Goal: Transaction & Acquisition: Subscribe to service/newsletter

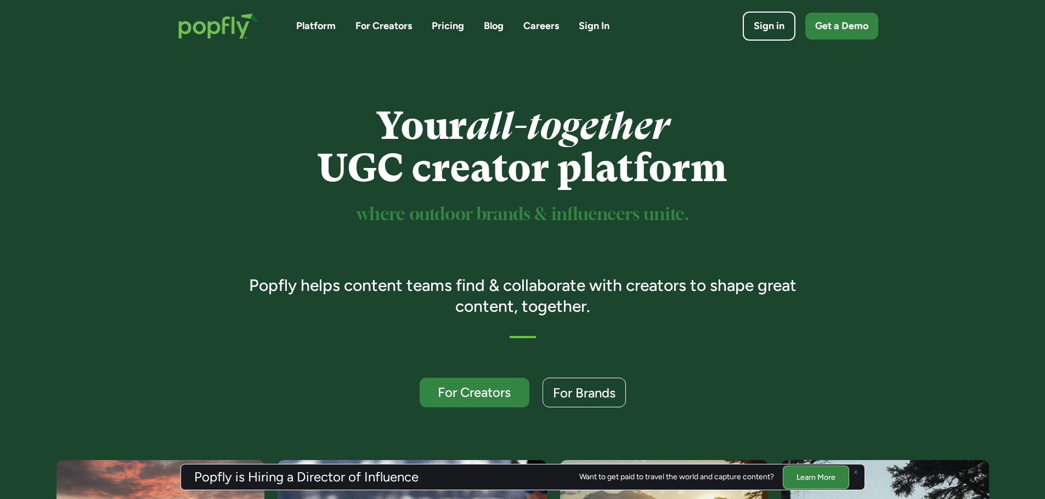
click at [392, 24] on link "For Creators" at bounding box center [384, 26] width 57 height 14
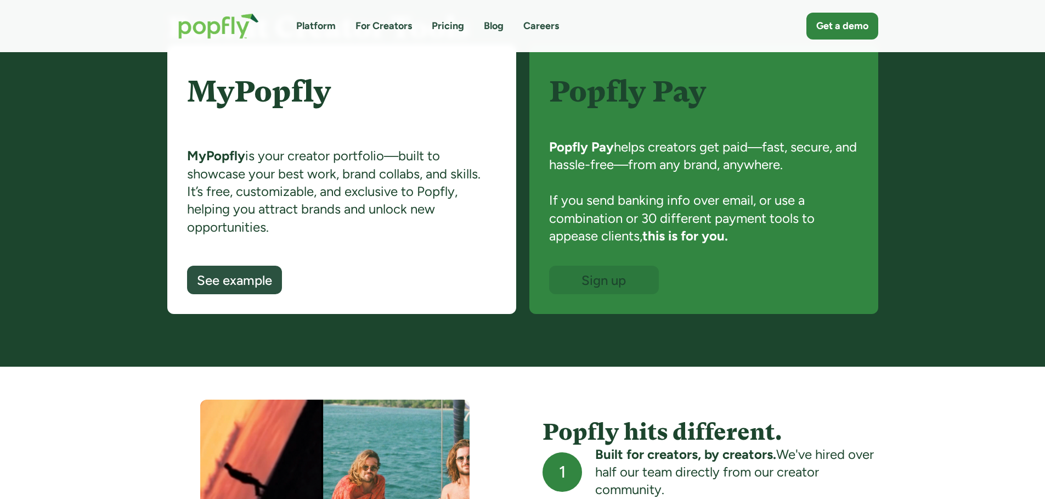
scroll to position [549, 0]
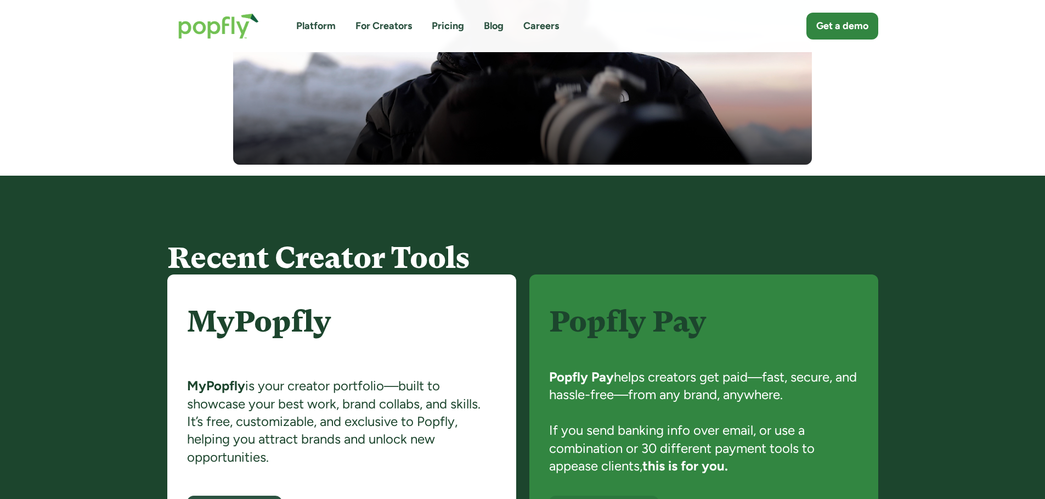
click at [451, 23] on link "Pricing" at bounding box center [448, 26] width 32 height 14
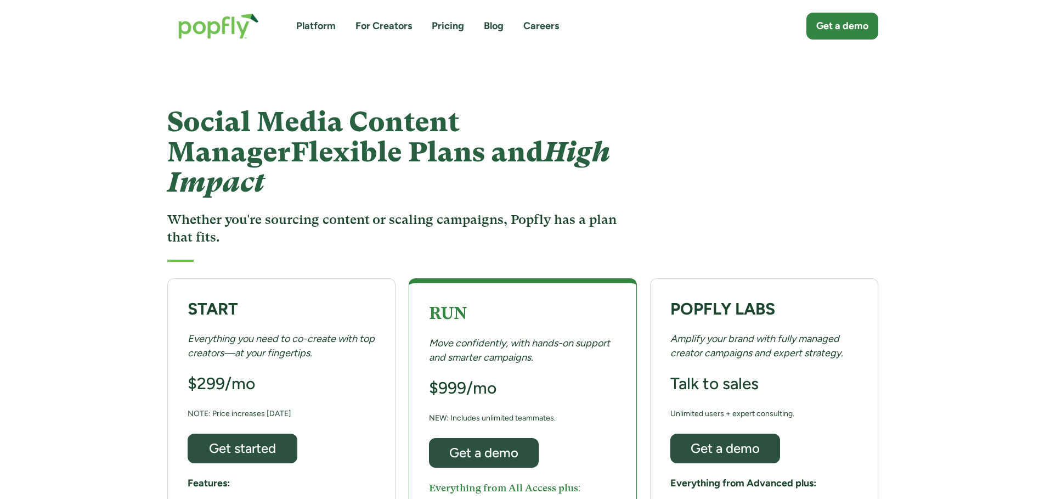
click at [313, 26] on link "Platform" at bounding box center [316, 26] width 40 height 14
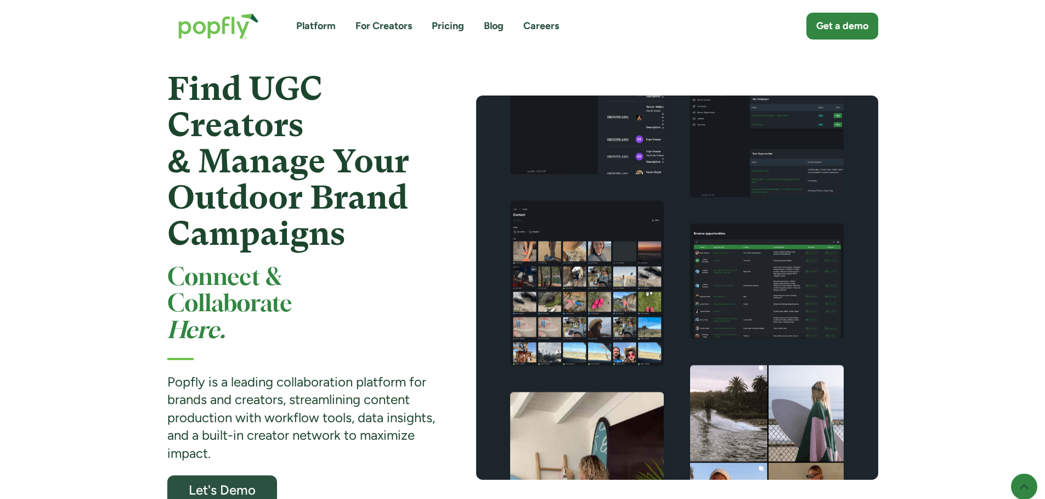
scroll to position [55, 0]
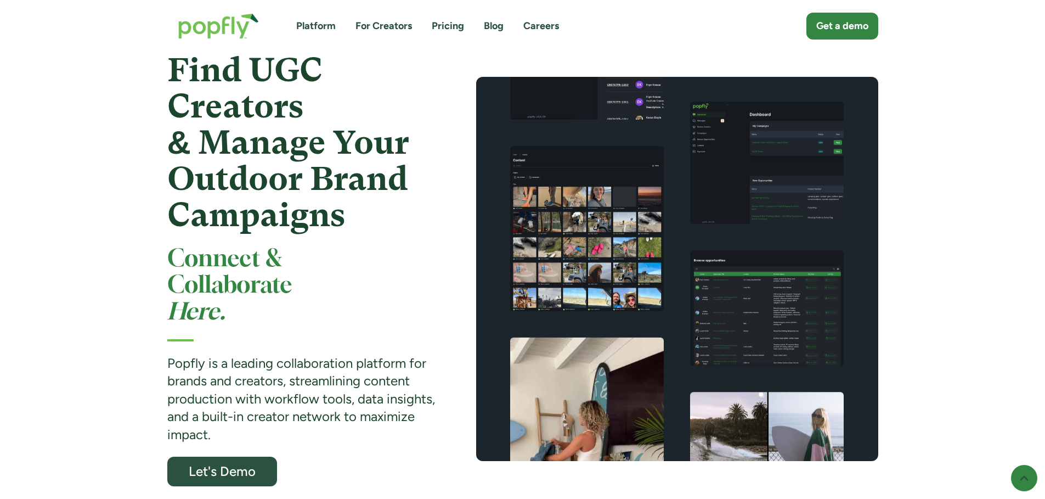
click at [391, 29] on link "For Creators" at bounding box center [384, 26] width 57 height 14
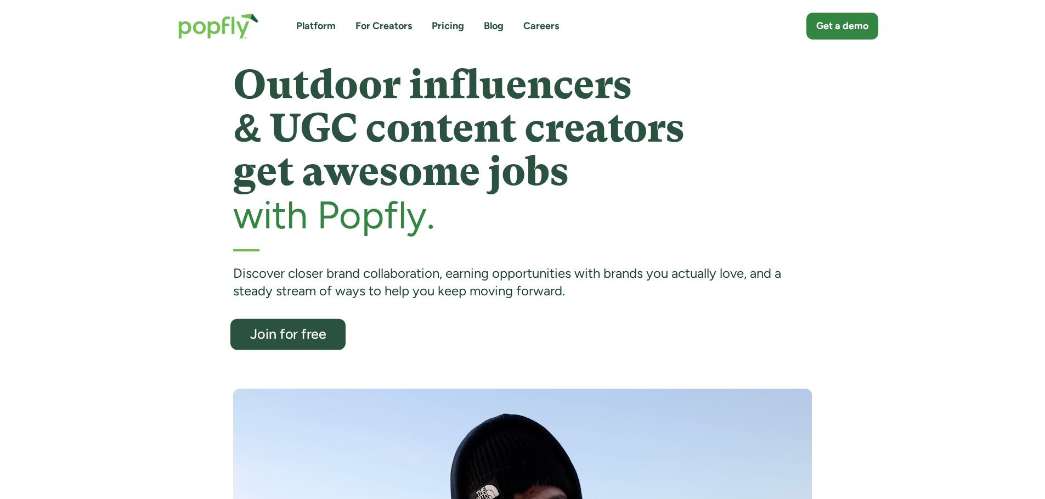
click at [291, 327] on div "Join for free" at bounding box center [288, 334] width 94 height 14
